Goal: Find specific page/section: Find specific page/section

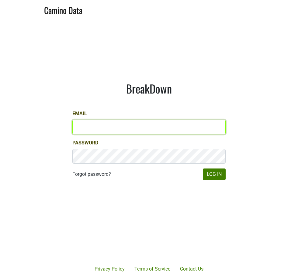
click at [104, 131] on input "Email" at bounding box center [148, 127] width 153 height 15
type input "matt.sands@lithology.wine"
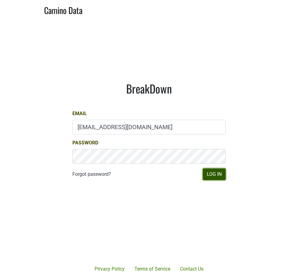
click at [221, 171] on button "Log In" at bounding box center [214, 174] width 23 height 12
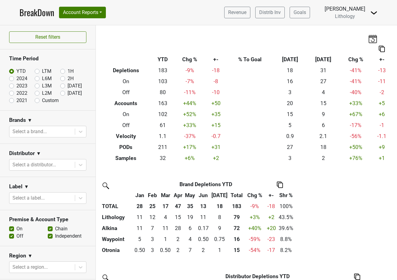
click at [42, 101] on label "Custom" at bounding box center [50, 100] width 17 height 7
click at [38, 101] on input "Custom" at bounding box center [47, 100] width 24 height 6
radio input "true"
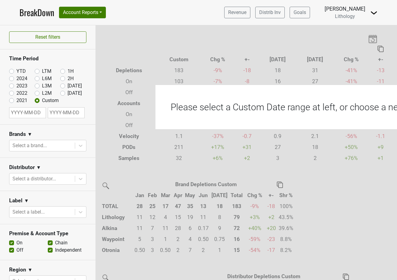
click at [30, 112] on input "text" at bounding box center [27, 112] width 37 height 11
select select "7"
select select "2025"
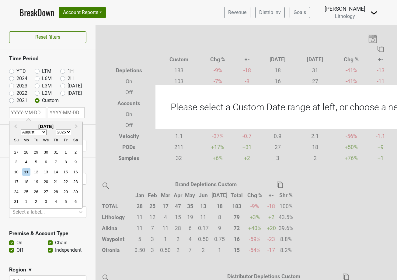
click at [44, 133] on select "January February March April May June July August September October November De…" at bounding box center [34, 132] width 26 height 6
select select "6"
click at [37, 151] on div "1" at bounding box center [36, 152] width 8 height 8
type input "2025-07-01"
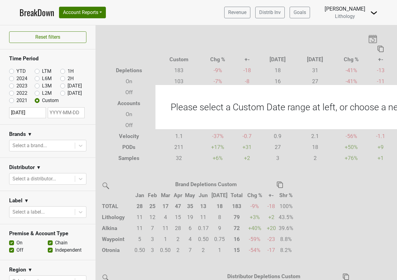
click at [74, 113] on input "text" at bounding box center [66, 112] width 37 height 11
select select "7"
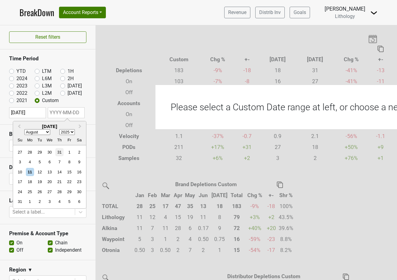
click at [60, 152] on div "31" at bounding box center [59, 152] width 8 height 8
type input "2025-07-31"
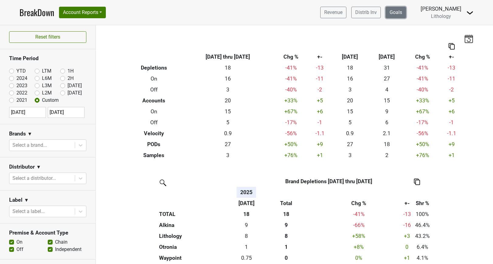
click at [298, 11] on link "Goals" at bounding box center [396, 13] width 20 height 12
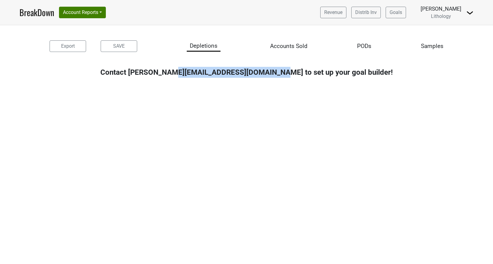
drag, startPoint x: 315, startPoint y: 71, endPoint x: 222, endPoint y: 71, distance: 92.2
click at [222, 71] on div "Contact [PERSON_NAME][EMAIL_ADDRESS][DOMAIN_NAME] to set up your goal builder!" at bounding box center [246, 72] width 493 height 11
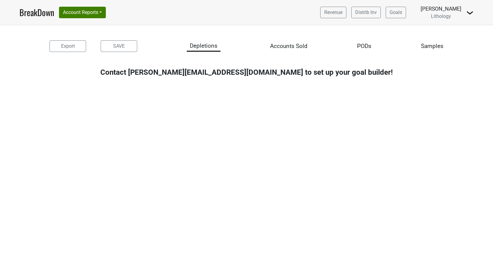
click at [42, 14] on link "BreakDown" at bounding box center [36, 12] width 35 height 13
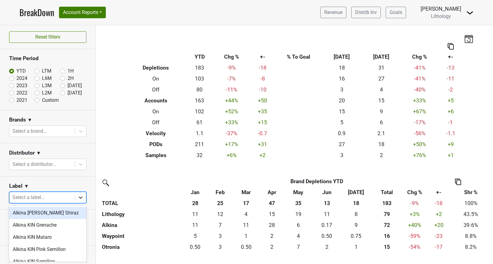
click at [79, 197] on icon at bounding box center [81, 198] width 4 height 2
click at [80, 130] on icon at bounding box center [81, 131] width 6 height 6
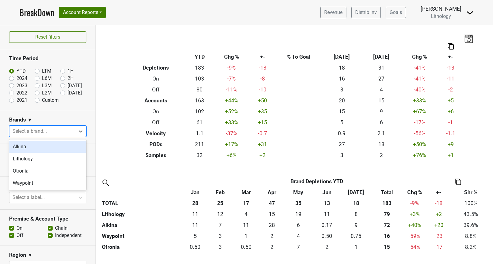
click at [18, 147] on div "Alkina" at bounding box center [47, 147] width 77 height 12
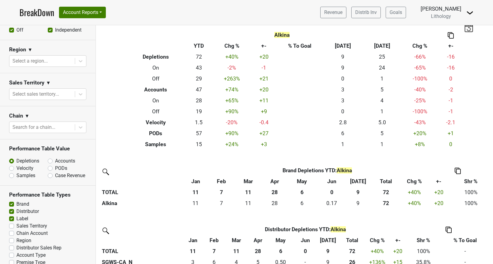
scroll to position [214, 0]
